Goal: Information Seeking & Learning: Find specific fact

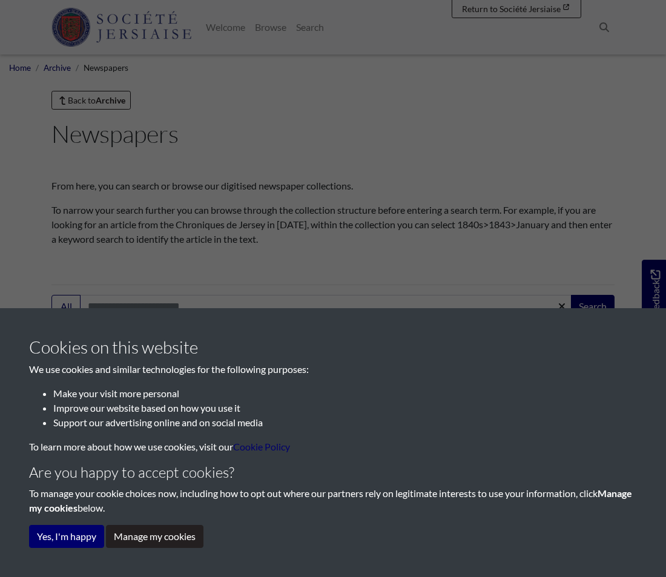
click at [391, 234] on div "Cookies on this website We use cookies and similar technologies for the followi…" at bounding box center [333, 288] width 666 height 577
click at [256, 447] on link "Cookie Policy" at bounding box center [261, 447] width 57 height 12
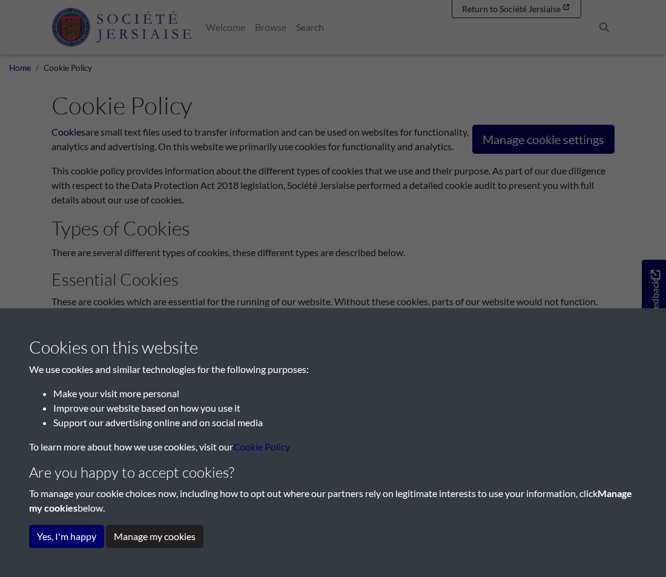
scroll to position [242, 0]
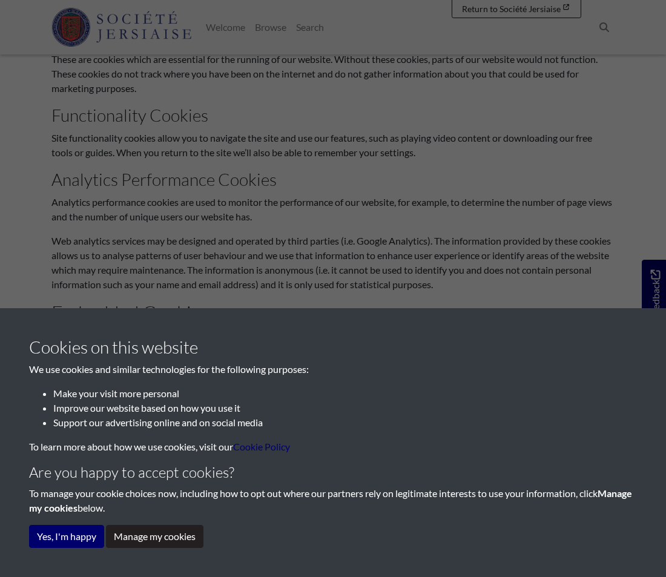
click at [175, 473] on h4 "Are you happy to accept cookies?" at bounding box center [333, 473] width 608 height 18
click at [133, 508] on p "To manage your cookie choices now, including how to opt out where our partners …" at bounding box center [333, 501] width 608 height 29
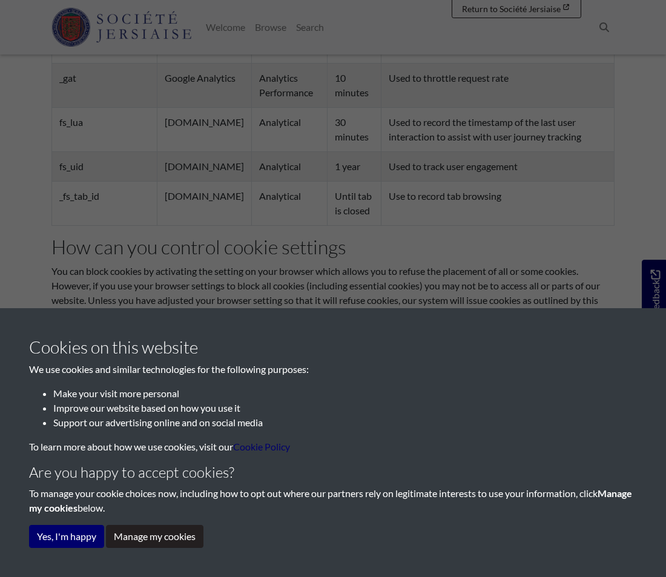
scroll to position [966, 0]
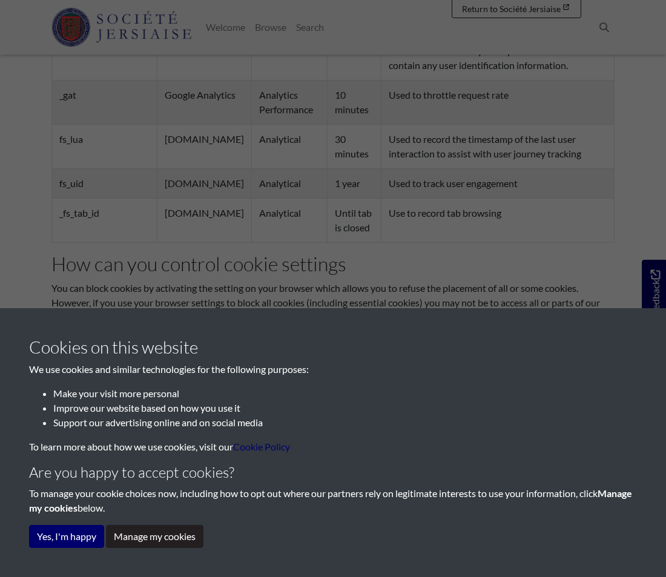
click at [448, 207] on div "Cookies on this website We use cookies and similar technologies for the followi…" at bounding box center [333, 288] width 666 height 577
click at [421, 285] on div "Cookies on this website We use cookies and similar technologies for the followi…" at bounding box center [333, 288] width 666 height 577
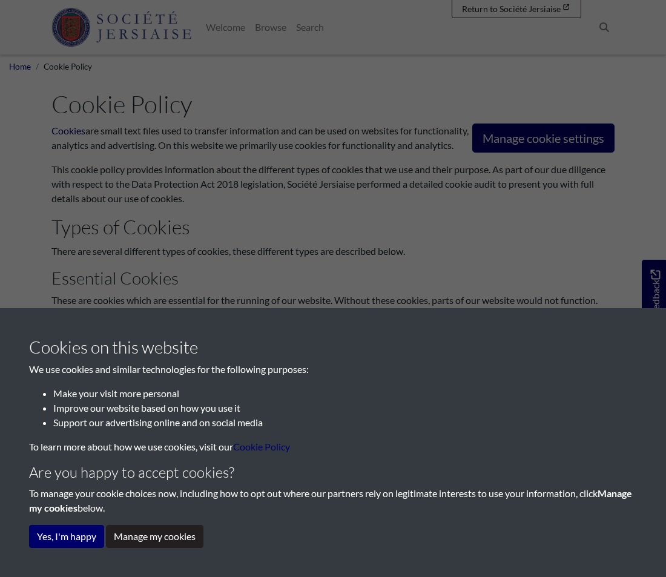
scroll to position [0, 0]
click at [524, 139] on div "Cookies on this website We use cookies and similar technologies for the followi…" at bounding box center [333, 288] width 666 height 577
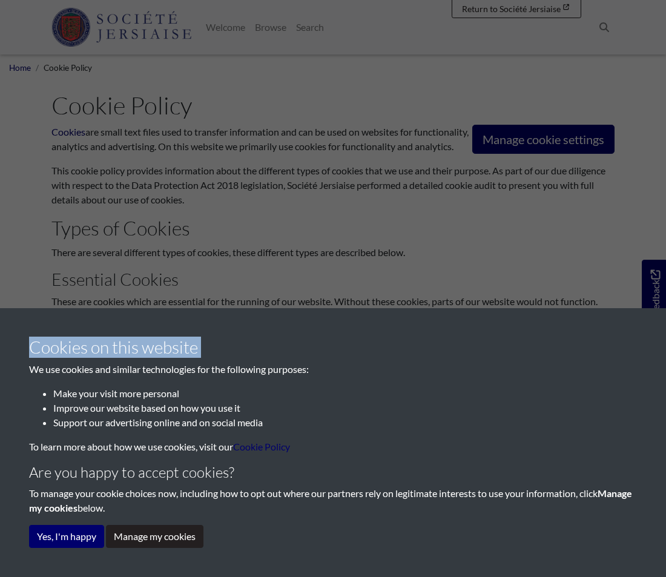
click at [524, 139] on div "Cookies on this website We use cookies and similar technologies for the followi…" at bounding box center [333, 288] width 666 height 577
click at [657, 304] on div "Cookies on this website We use cookies and similar technologies for the followi…" at bounding box center [333, 288] width 666 height 577
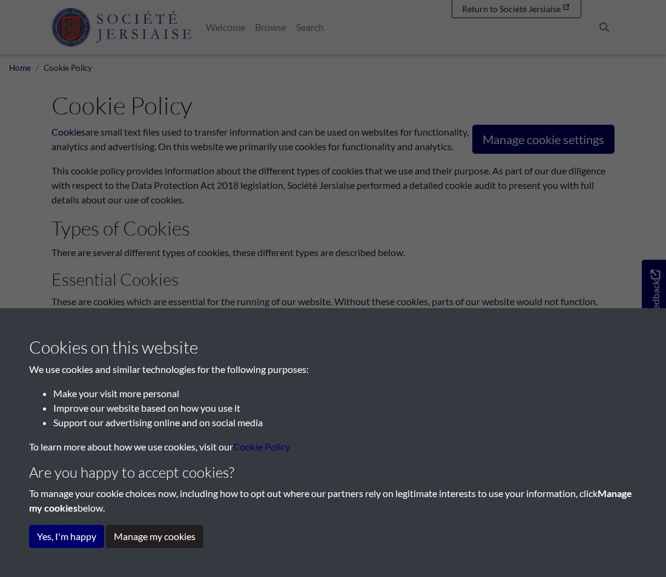
click at [602, 23] on div "Cookies on this website We use cookies and similar technologies for the followi…" at bounding box center [333, 288] width 666 height 577
click at [108, 70] on div "Cookies on this website We use cookies and similar technologies for the followi…" at bounding box center [333, 288] width 666 height 577
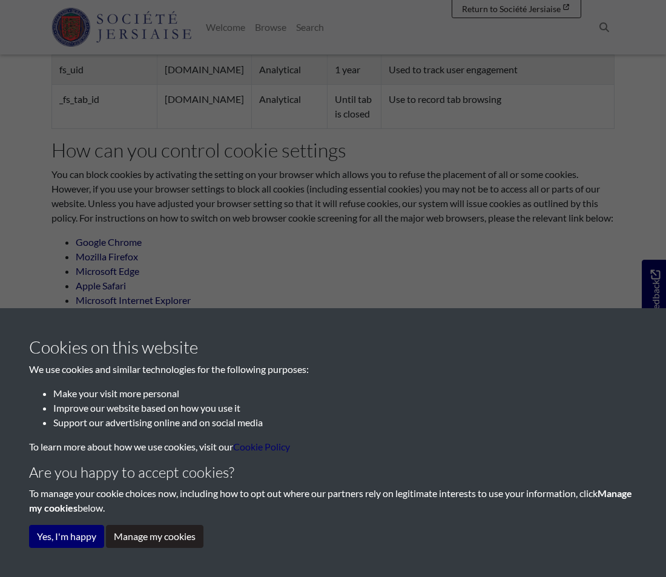
scroll to position [1148, 0]
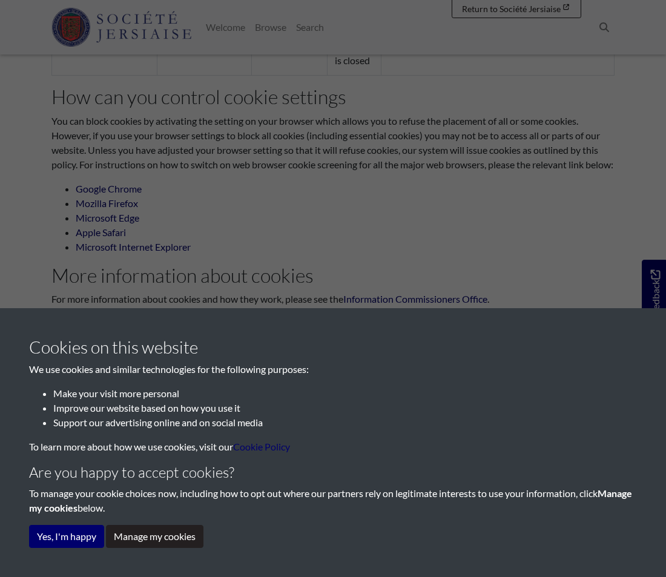
click at [422, 363] on p "We use cookies and similar technologies for the following purposes:" at bounding box center [333, 369] width 608 height 15
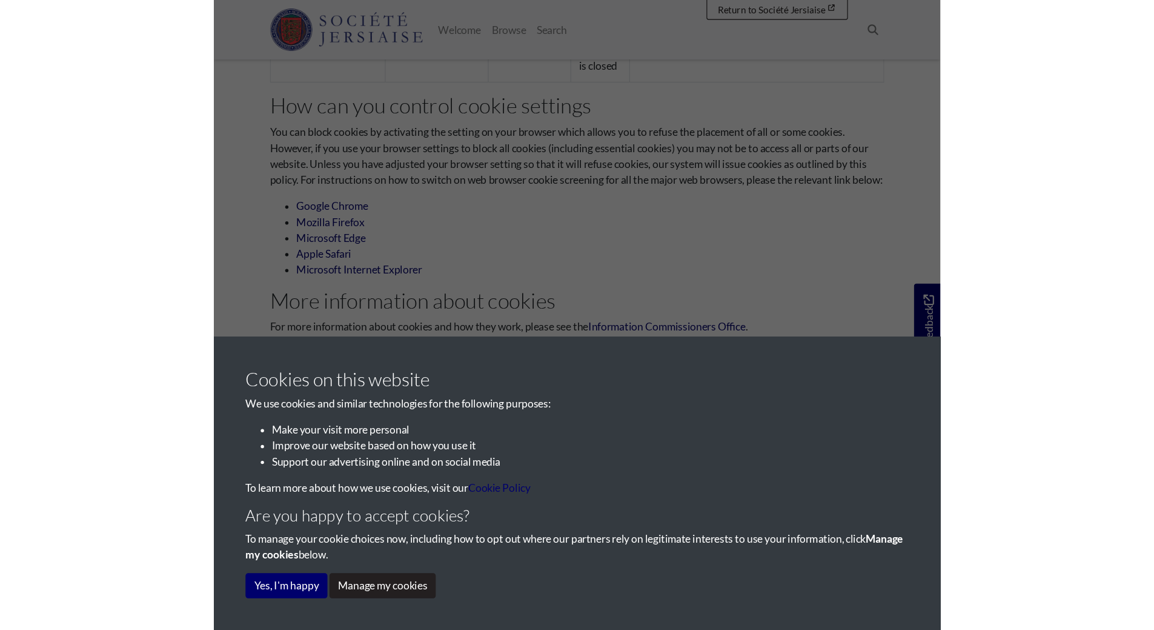
scroll to position [965, 0]
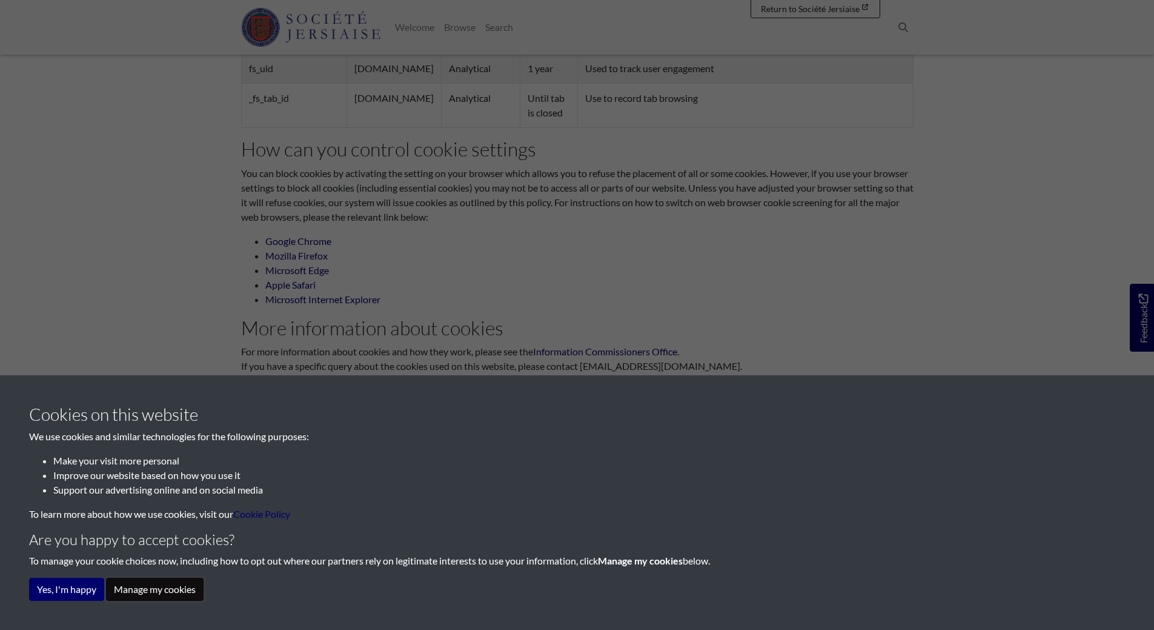
click at [147, 577] on button "Manage my cookies" at bounding box center [155, 588] width 98 height 23
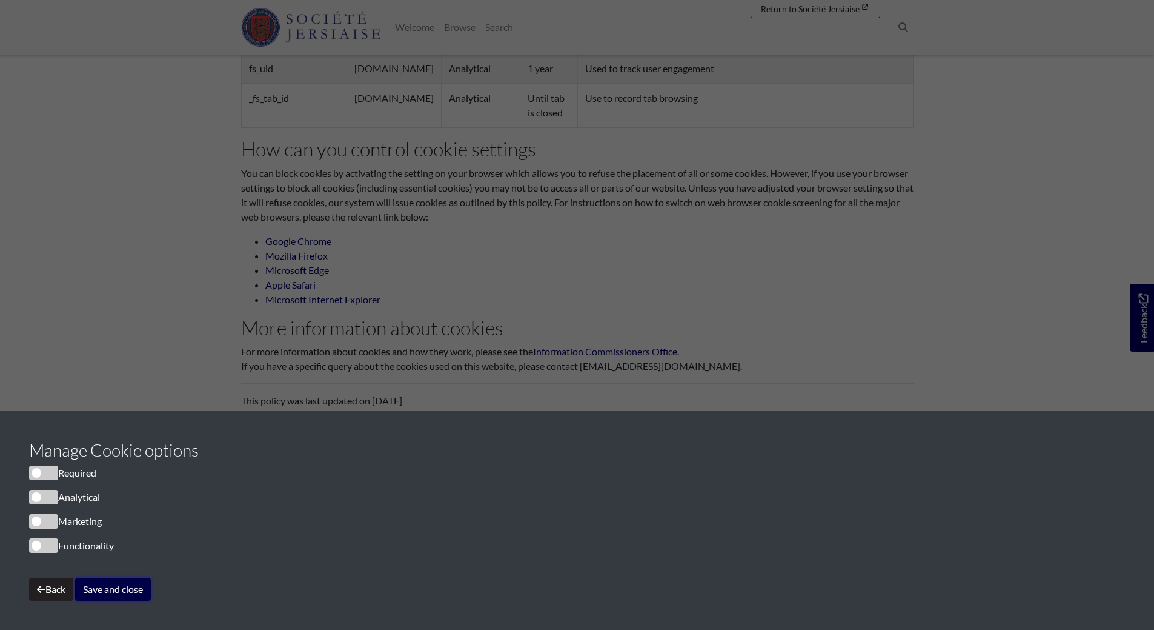
click at [97, 577] on button "Save and close" at bounding box center [113, 588] width 76 height 23
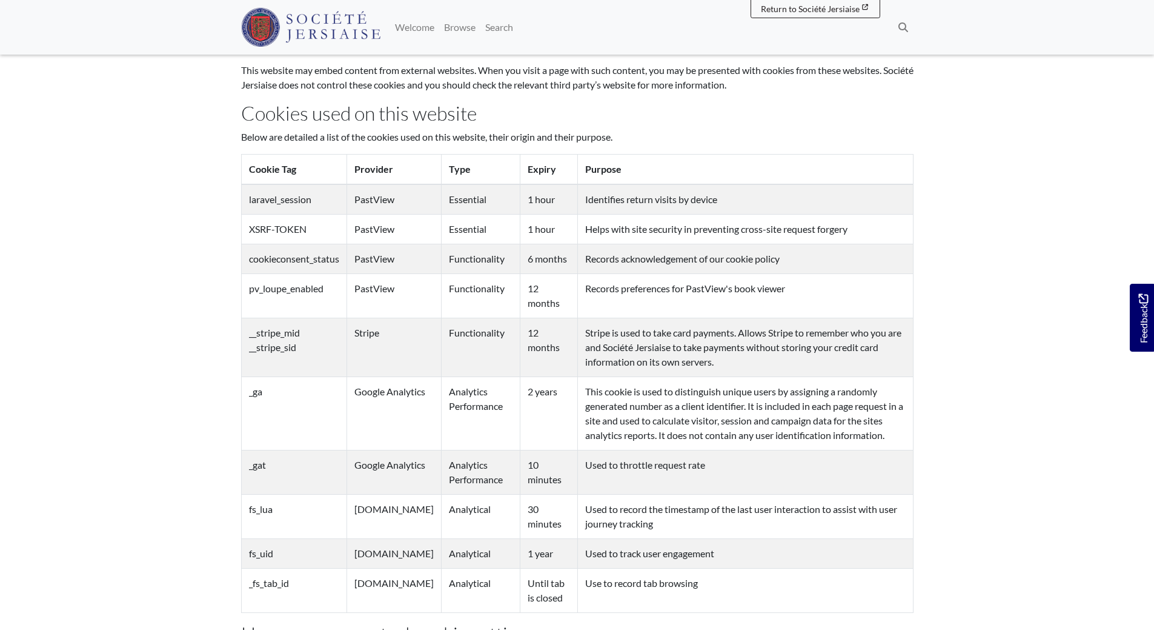
scroll to position [0, 0]
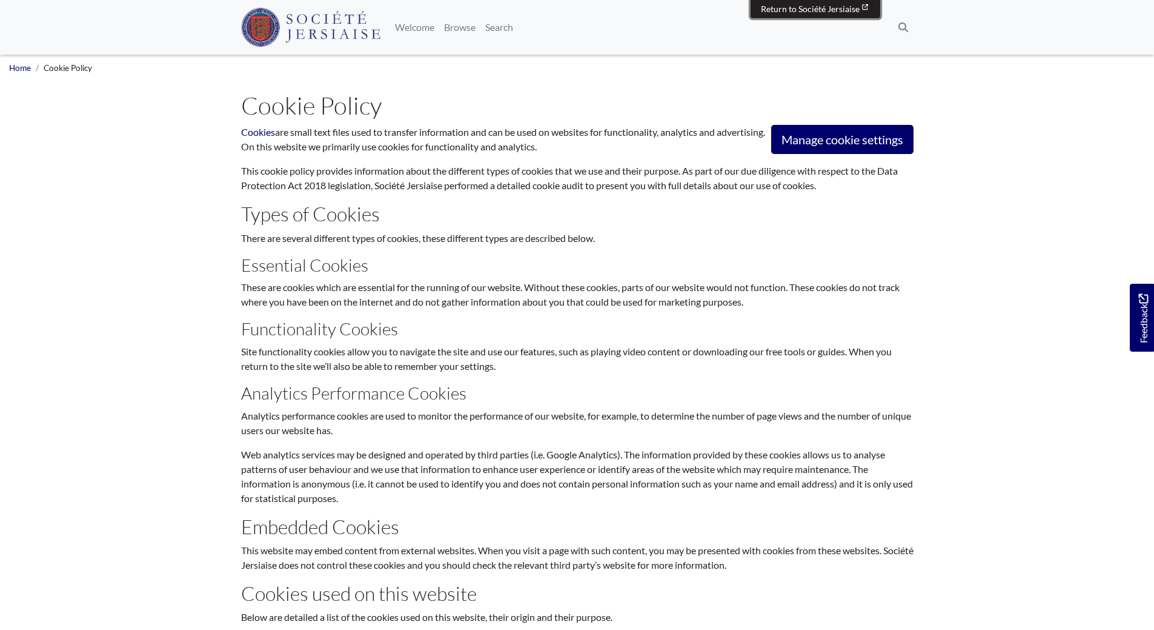
click at [666, 10] on span "Return to Société Jersiaise" at bounding box center [810, 9] width 99 height 10
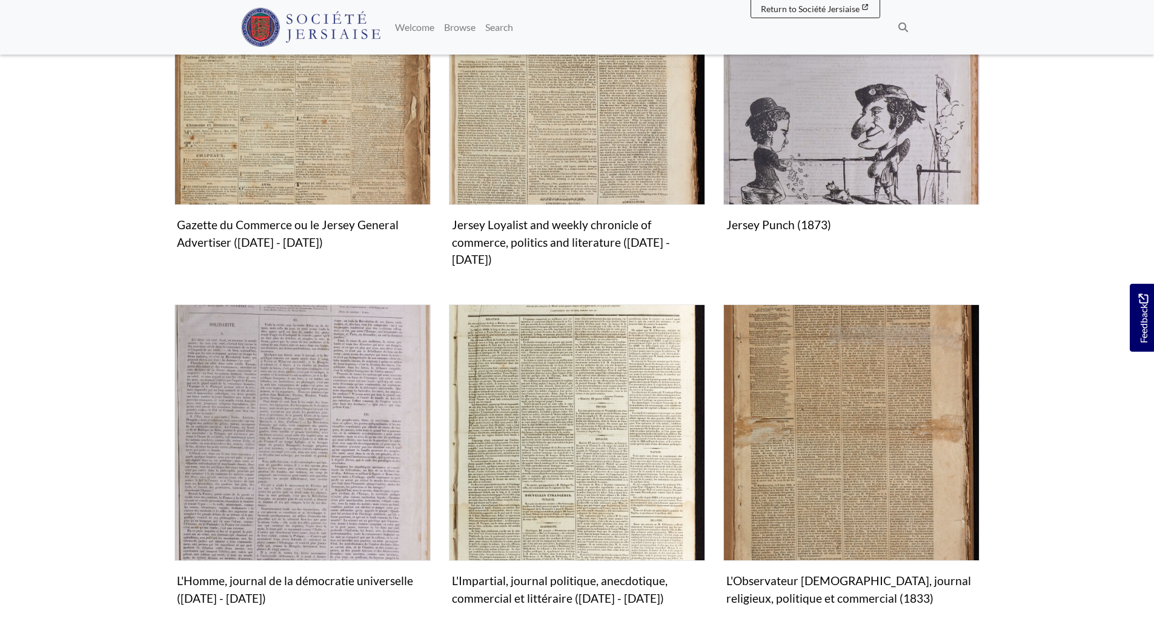
scroll to position [969, 0]
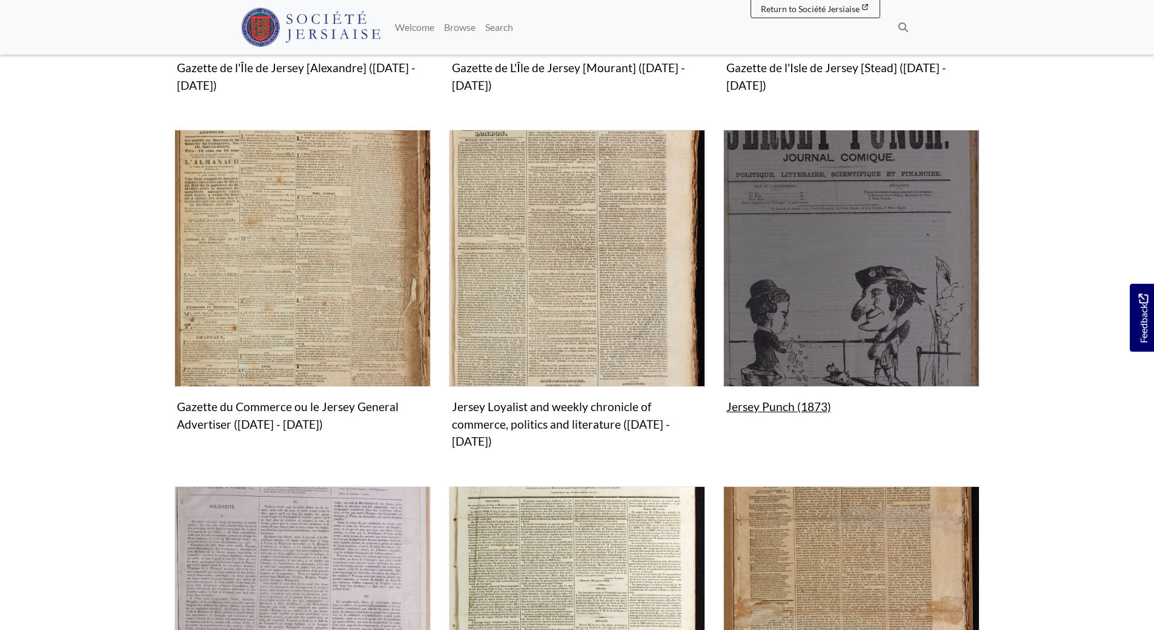
click at [768, 286] on img "Subcollection" at bounding box center [851, 258] width 256 height 256
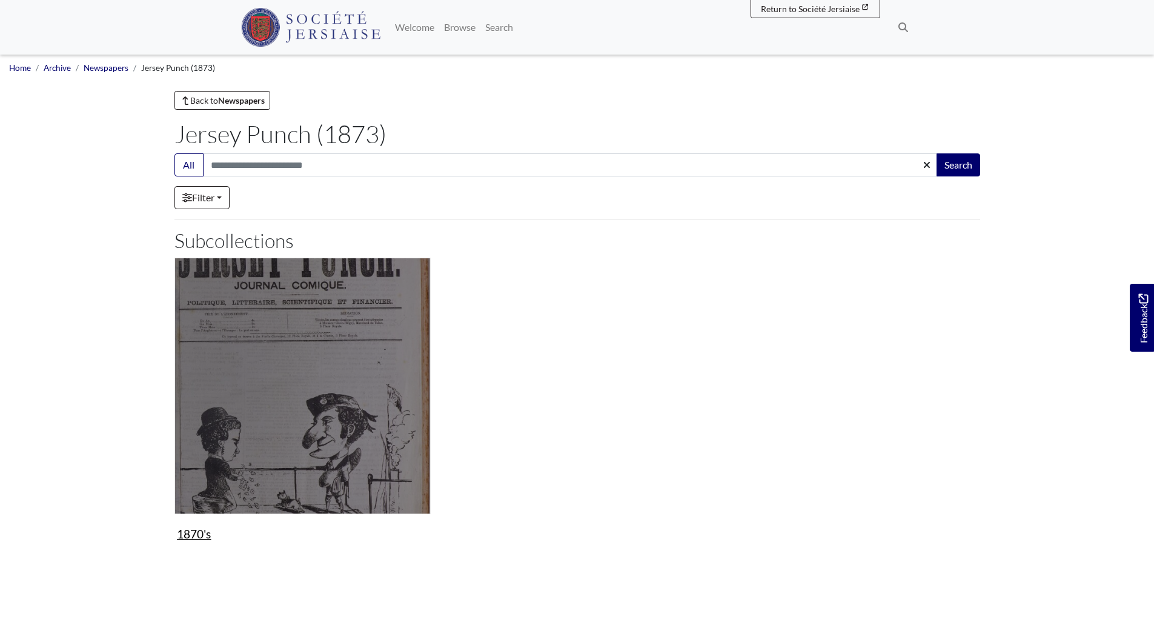
click at [311, 356] on img "Subcollection" at bounding box center [303, 386] width 256 height 256
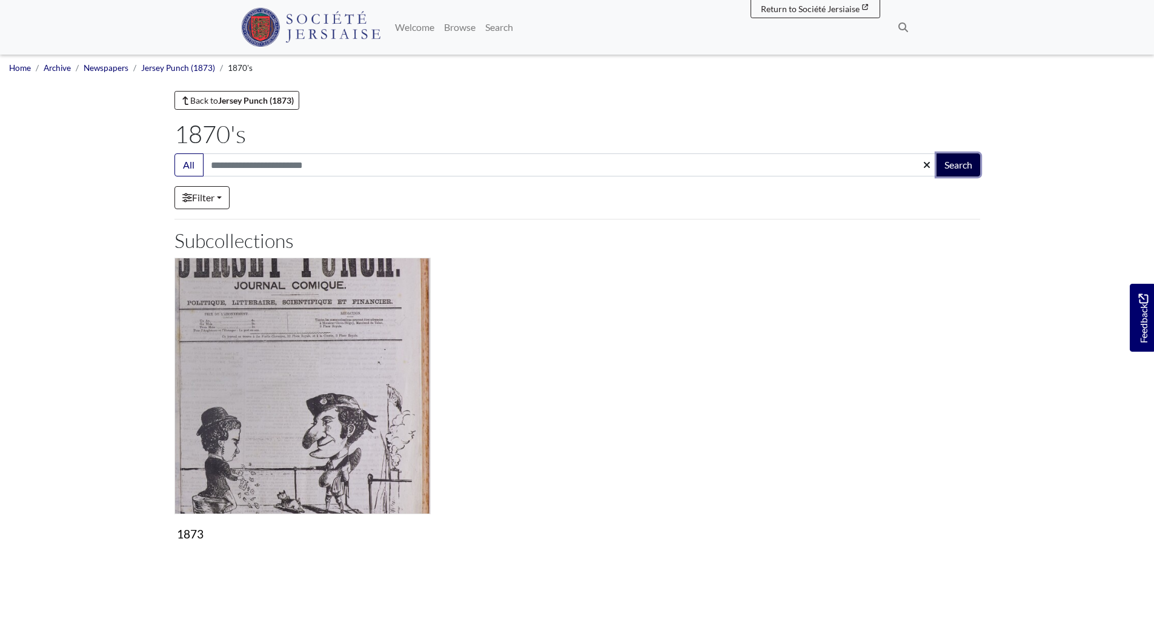
click at [966, 164] on button "Search" at bounding box center [959, 164] width 44 height 23
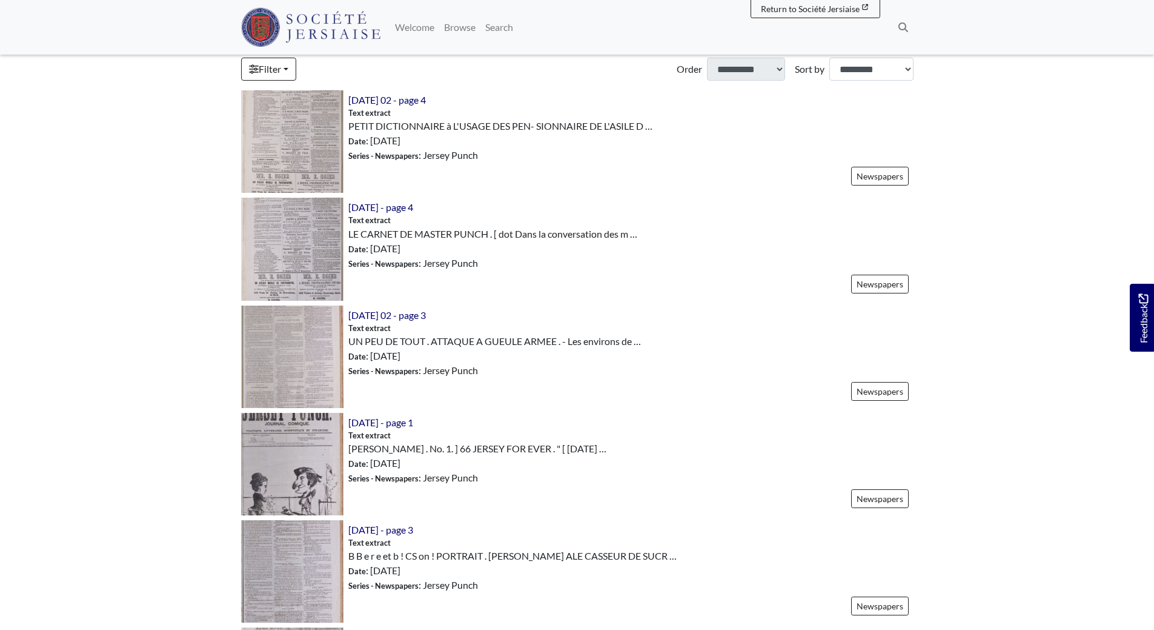
scroll to position [485, 0]
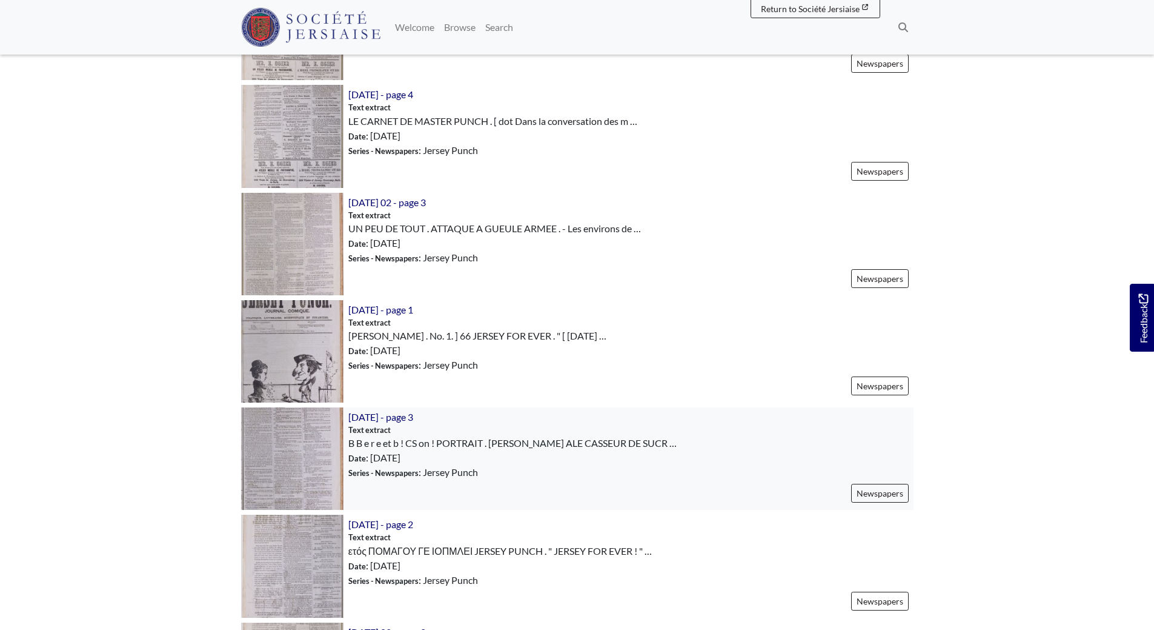
click at [319, 460] on img at bounding box center [292, 458] width 102 height 102
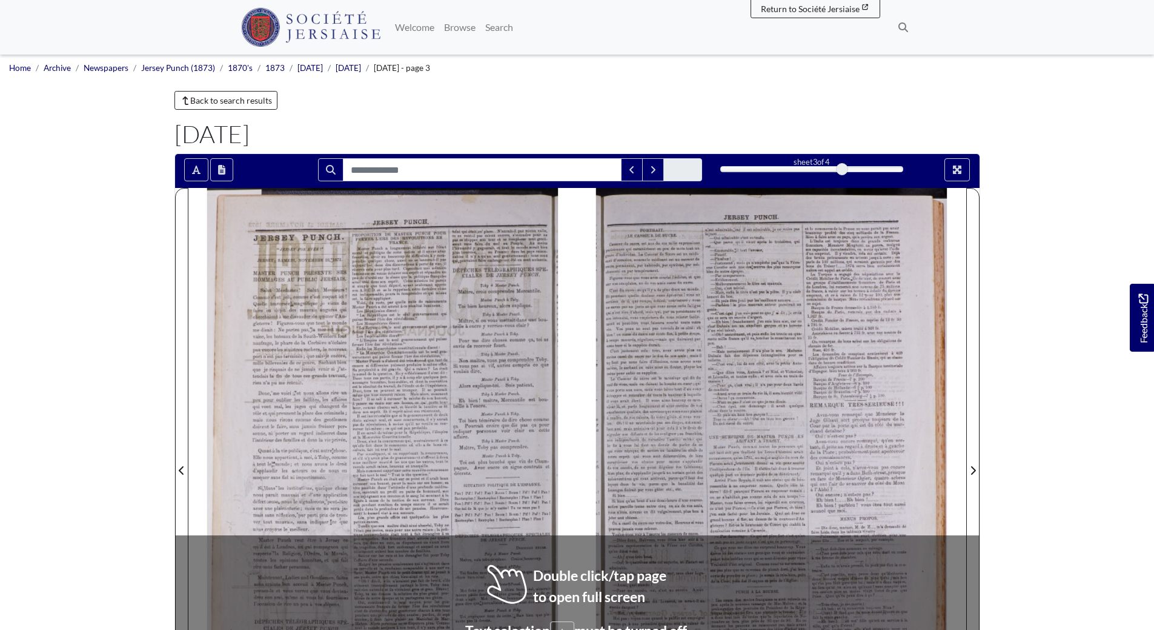
click at [483, 442] on div at bounding box center [382, 463] width 389 height 550
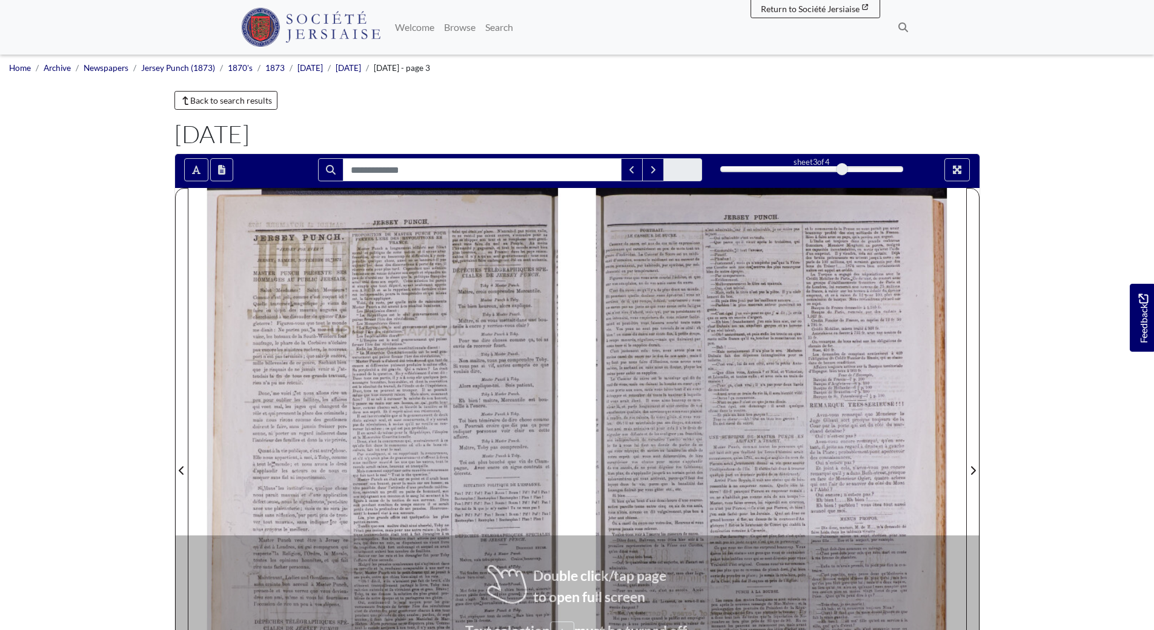
click at [483, 442] on div at bounding box center [382, 463] width 389 height 550
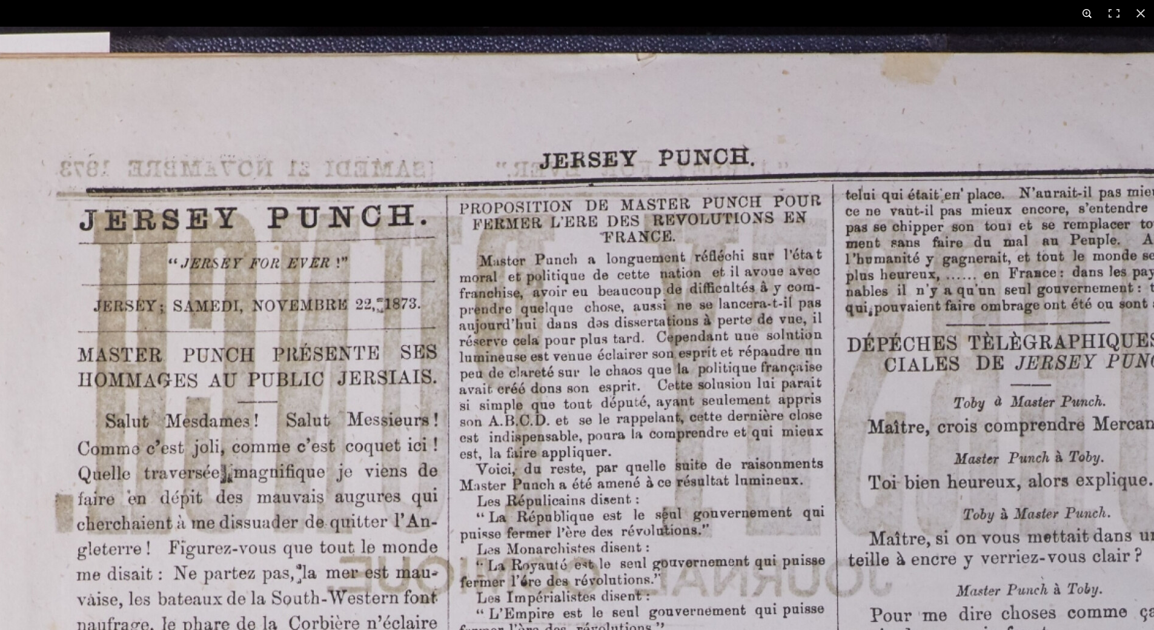
click at [1089, 18] on button at bounding box center [1087, 13] width 27 height 27
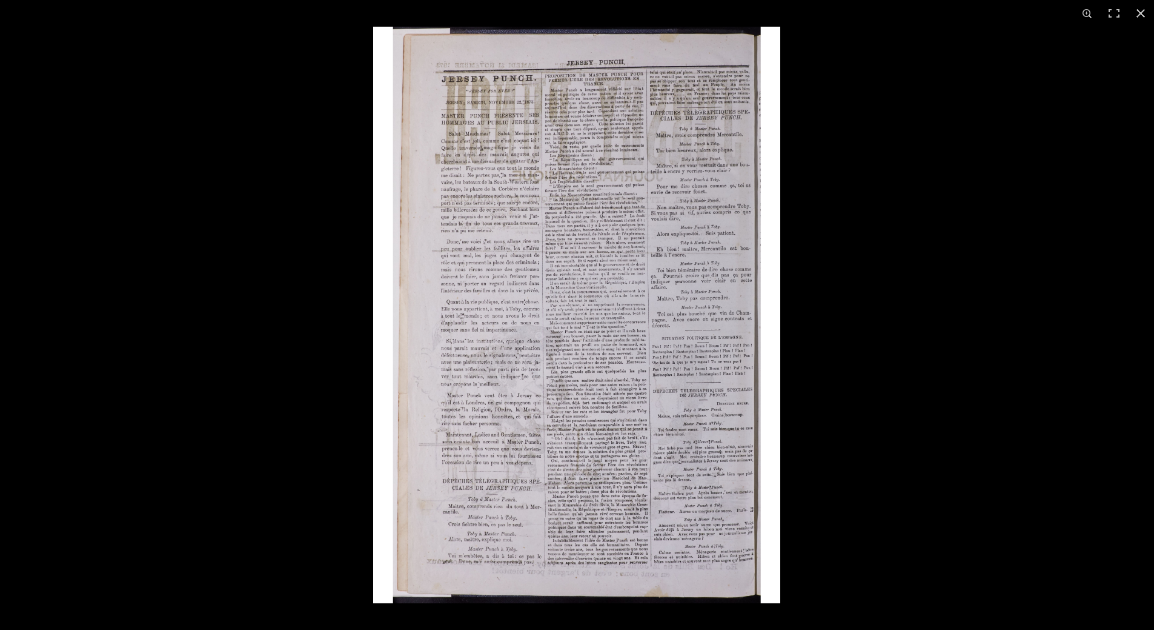
click at [599, 314] on img at bounding box center [576, 315] width 407 height 576
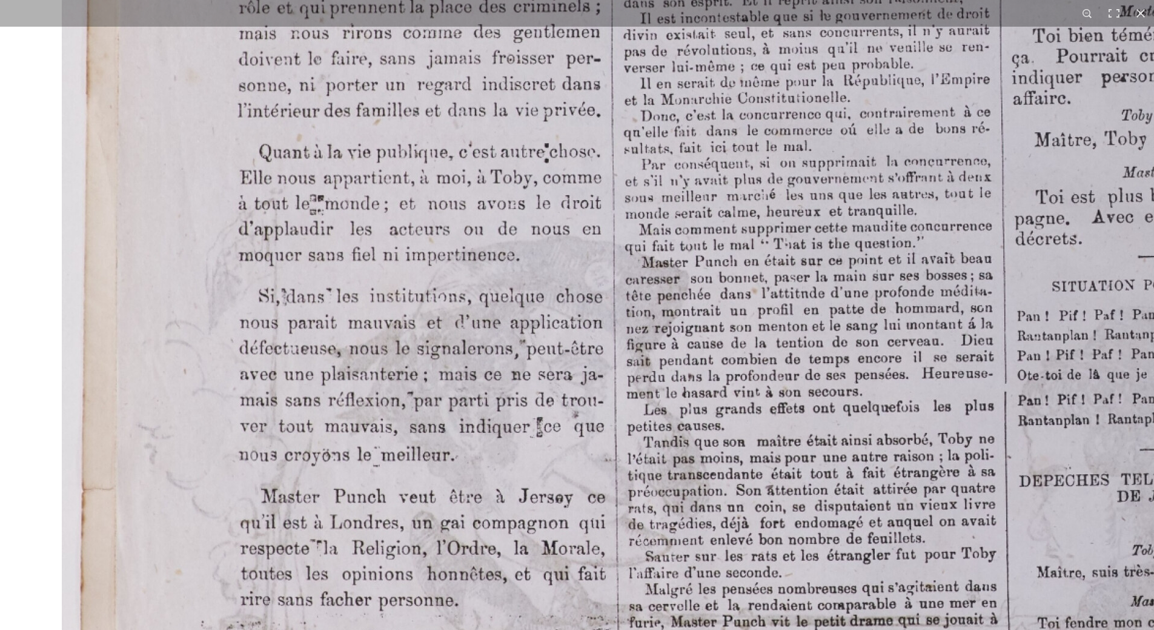
click at [876, 629] on html "Menu" at bounding box center [577, 515] width 1154 height 1031
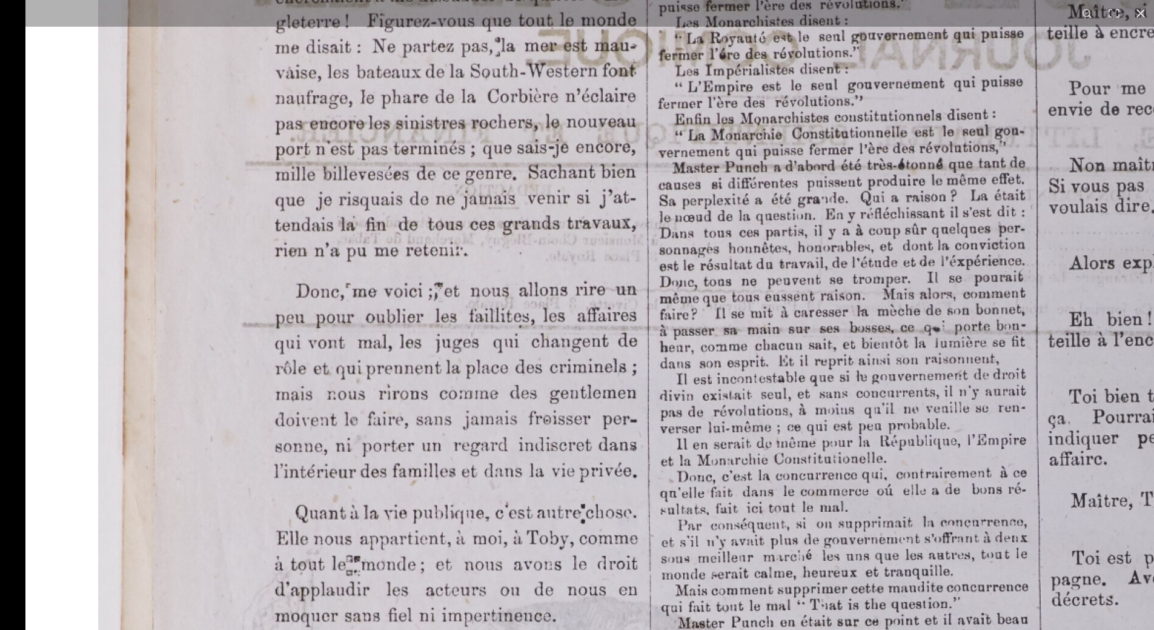
click at [946, 460] on img at bounding box center [774, 560] width 1499 height 2121
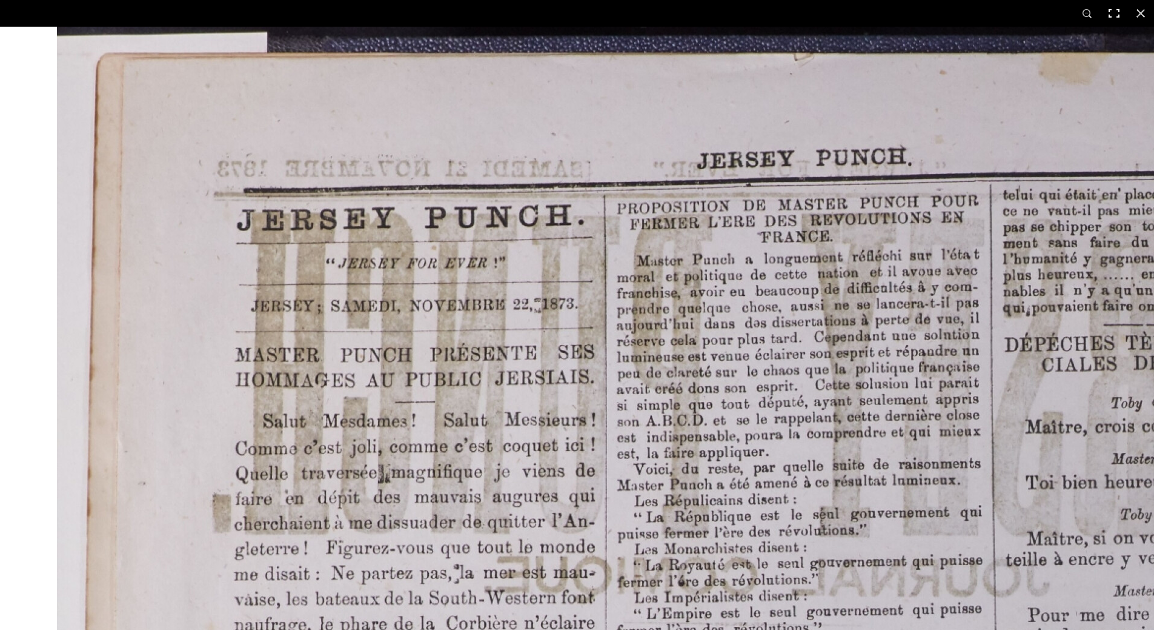
click at [1117, 16] on button at bounding box center [1114, 13] width 27 height 27
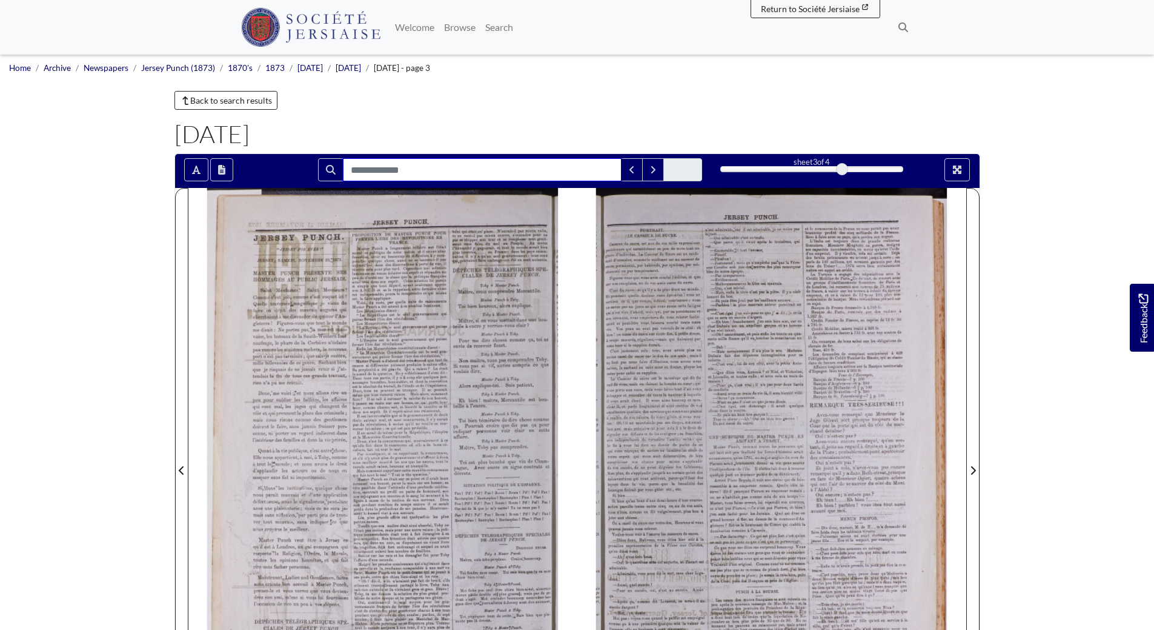
click at [386, 169] on input "Search for" at bounding box center [482, 169] width 279 height 23
type input "******"
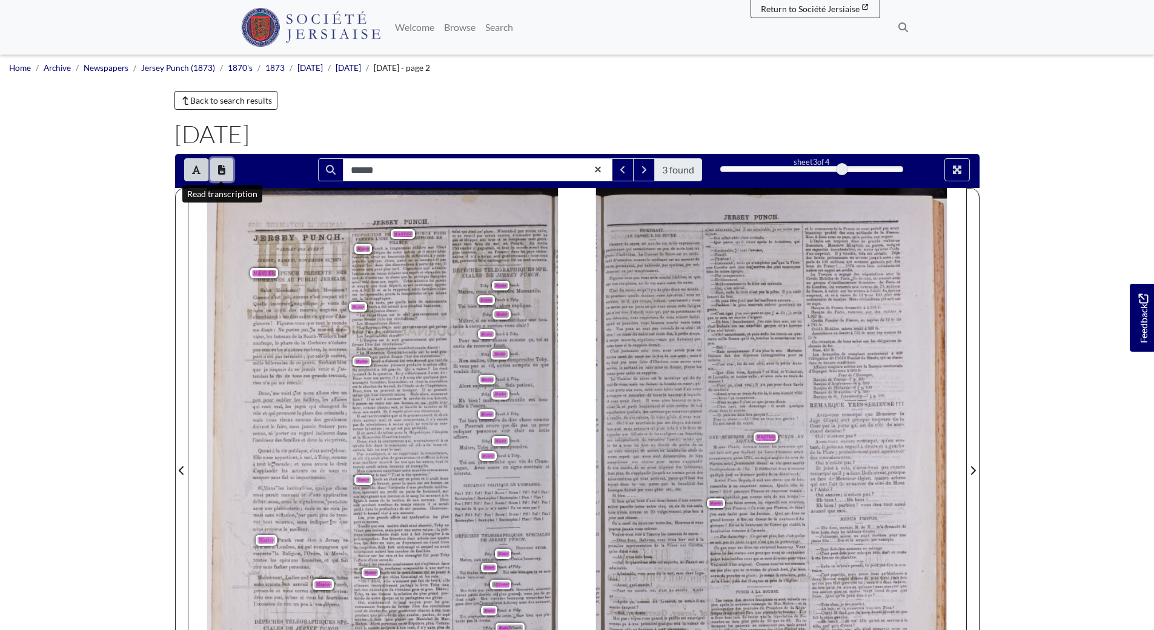
click at [223, 171] on icon "Open transcription window" at bounding box center [221, 170] width 7 height 10
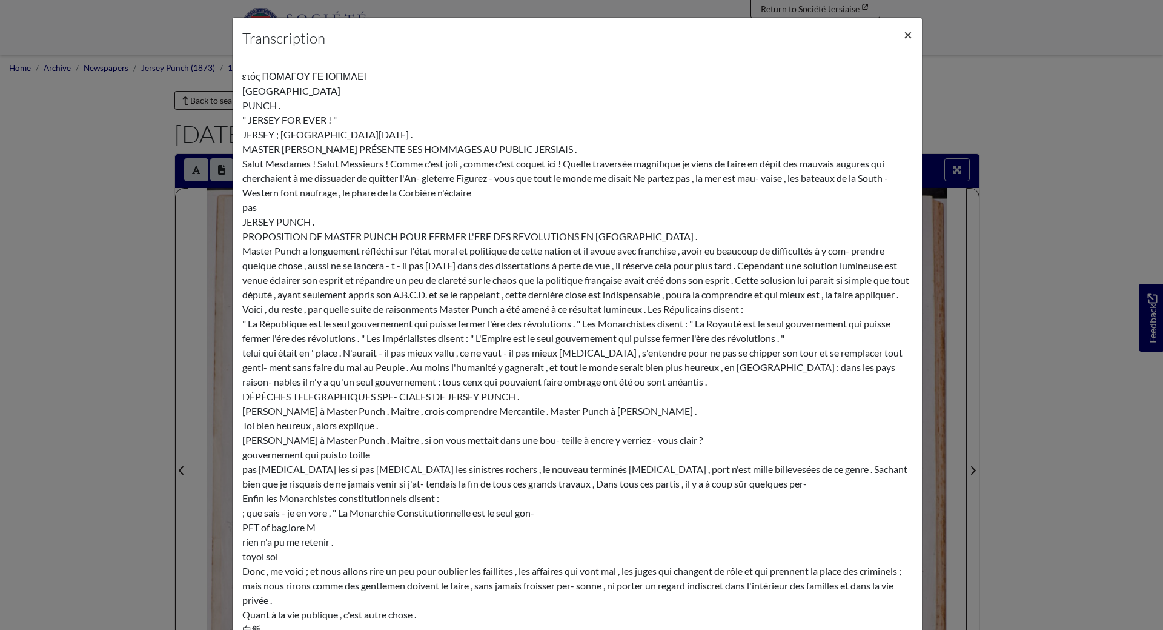
click at [909, 35] on button "×" at bounding box center [908, 35] width 28 height 34
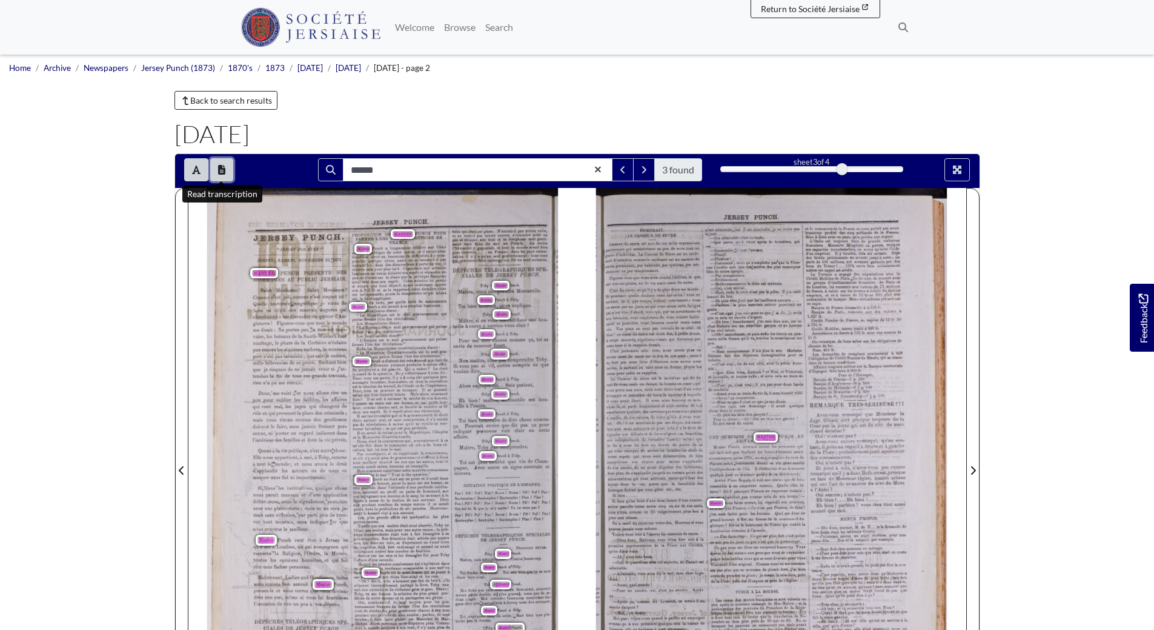
click at [220, 173] on icon "Open transcription window" at bounding box center [221, 170] width 7 height 10
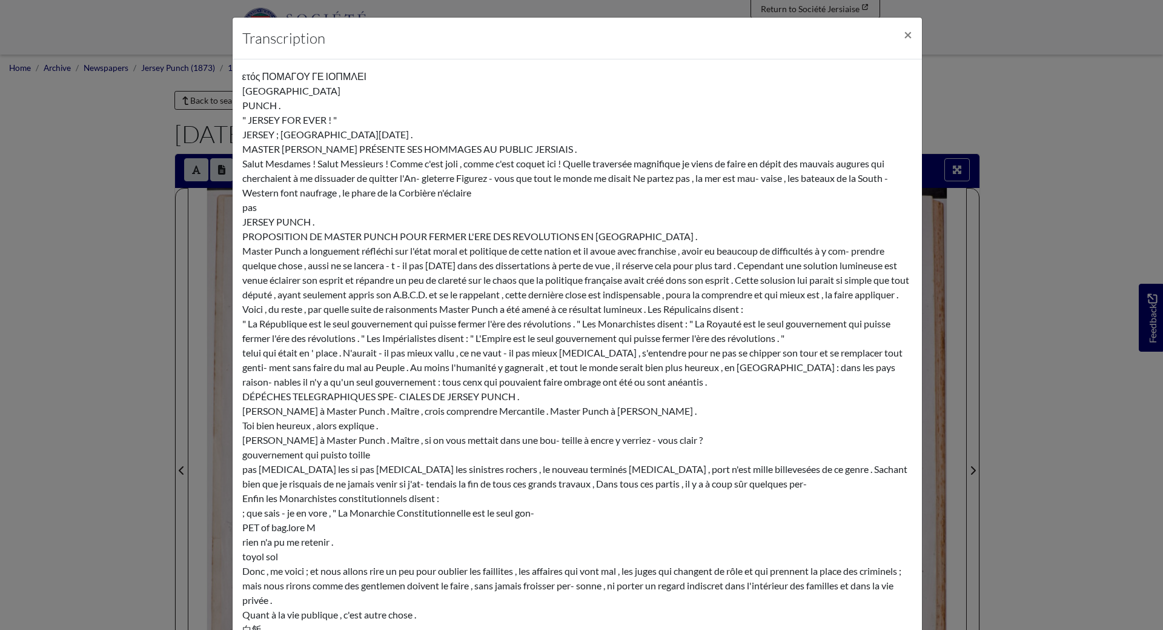
click at [904, 33] on span "×" at bounding box center [908, 34] width 8 height 18
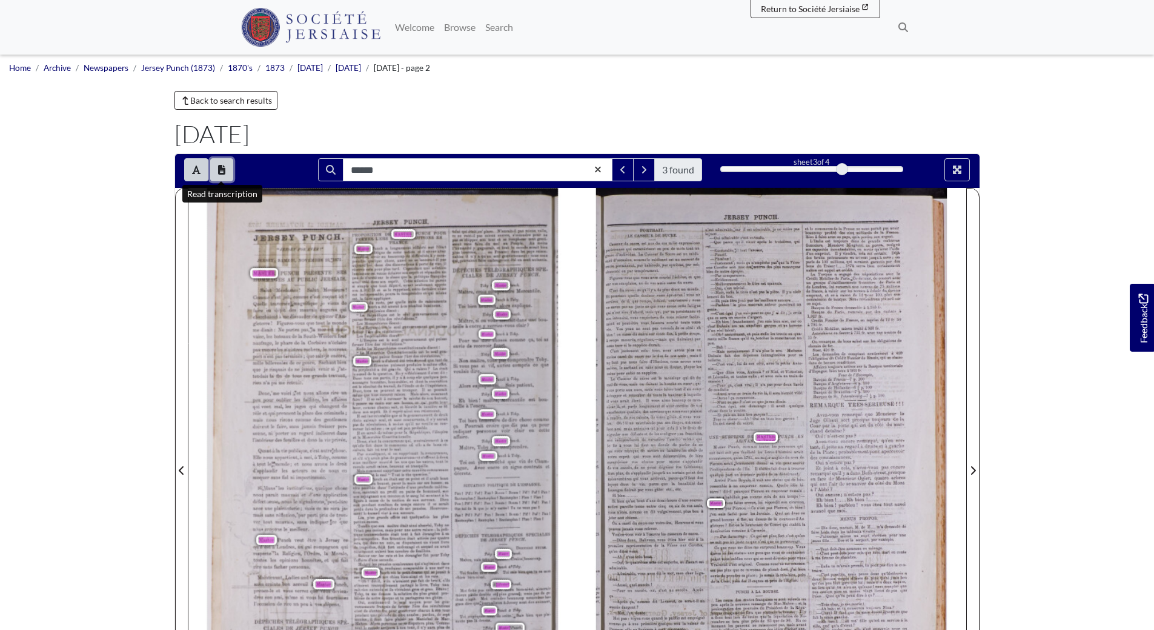
click at [222, 170] on icon "Open transcription window" at bounding box center [221, 170] width 7 height 10
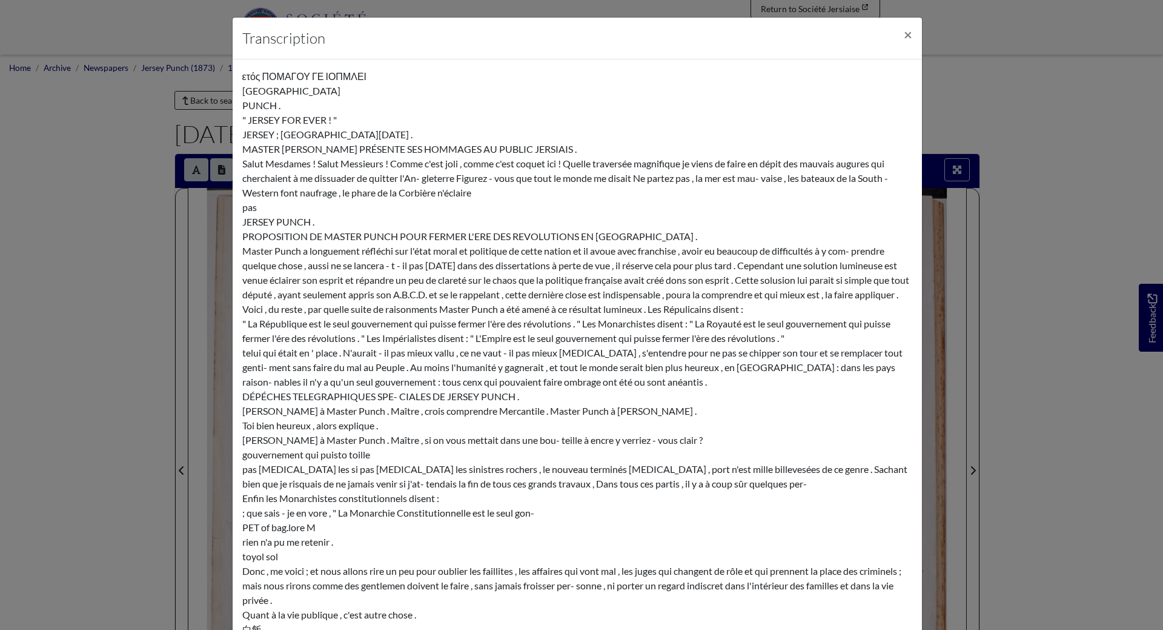
click at [904, 35] on span "×" at bounding box center [908, 34] width 8 height 18
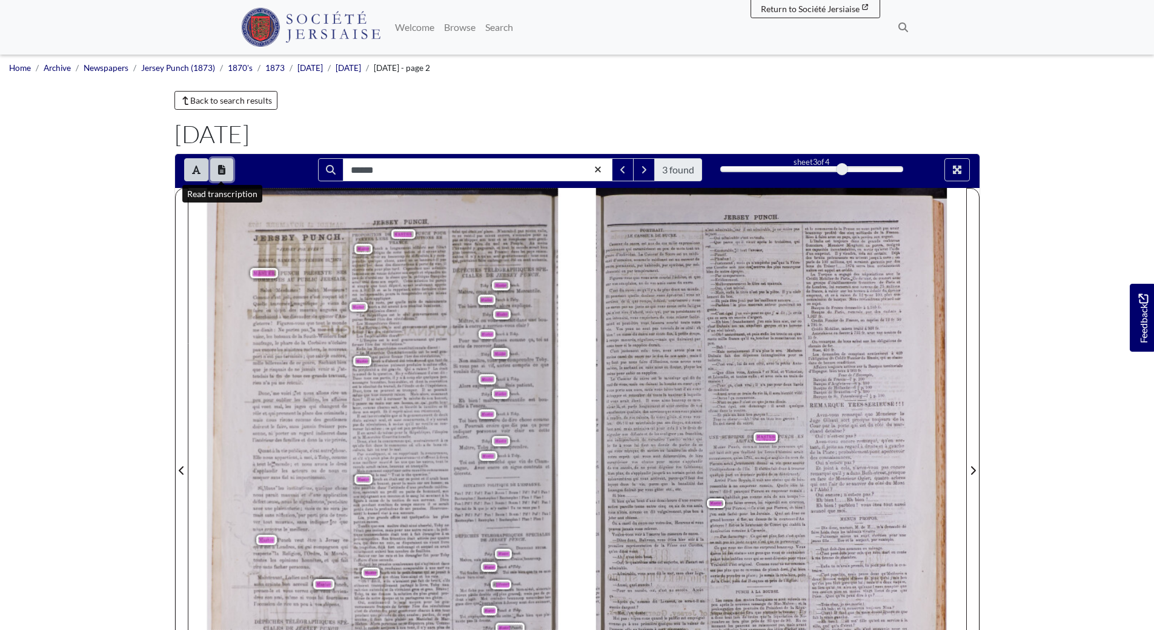
click at [227, 173] on button "Open transcription window" at bounding box center [221, 169] width 23 height 23
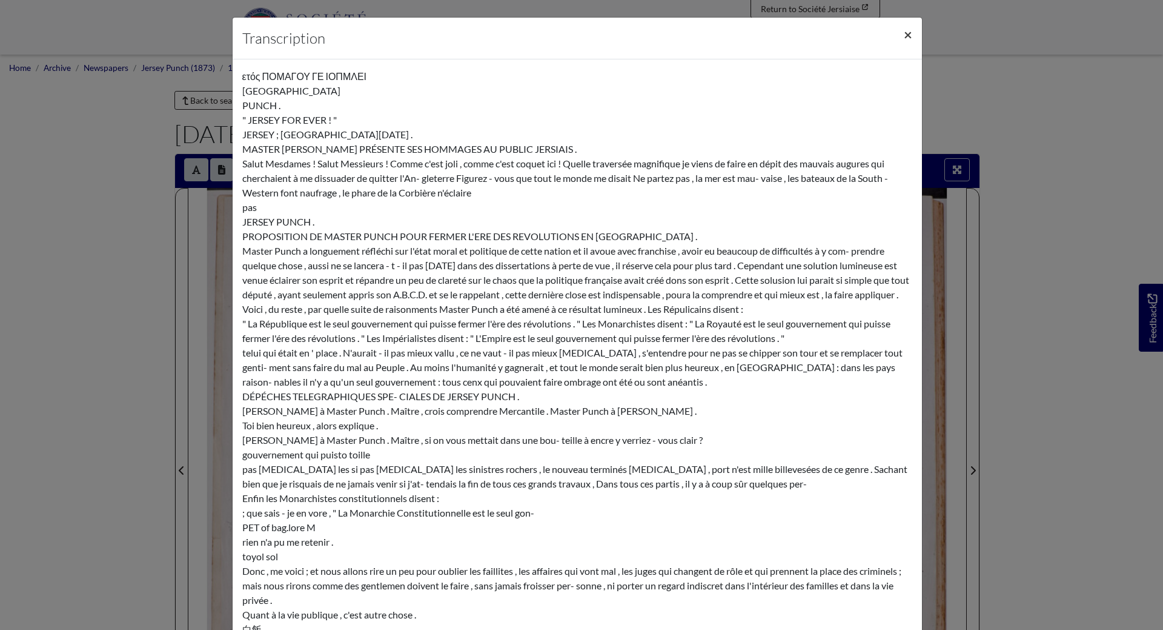
click at [904, 34] on span "×" at bounding box center [908, 34] width 8 height 18
